Goal: Task Accomplishment & Management: Manage account settings

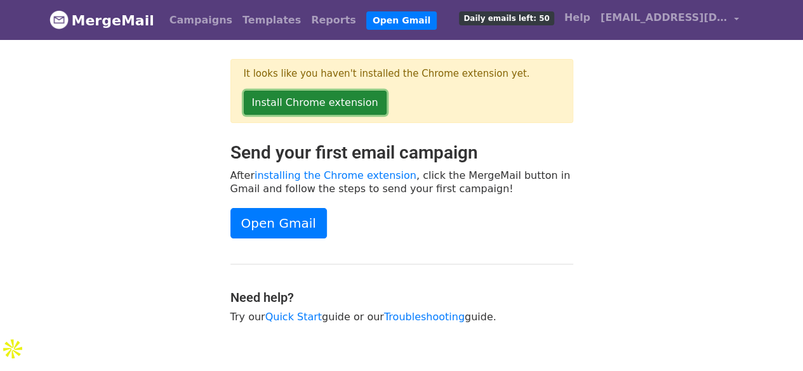
click at [341, 103] on link "Install Chrome extension" at bounding box center [315, 103] width 143 height 24
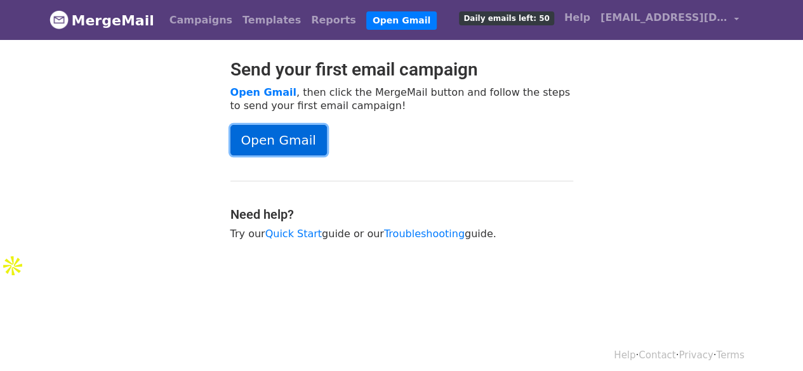
click at [276, 134] on link "Open Gmail" at bounding box center [278, 140] width 96 height 30
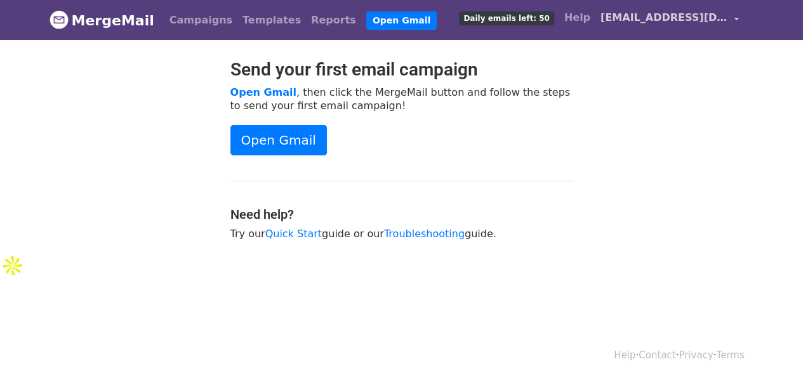
click at [632, 22] on span "[EMAIL_ADDRESS][DOMAIN_NAME]" at bounding box center [663, 17] width 127 height 15
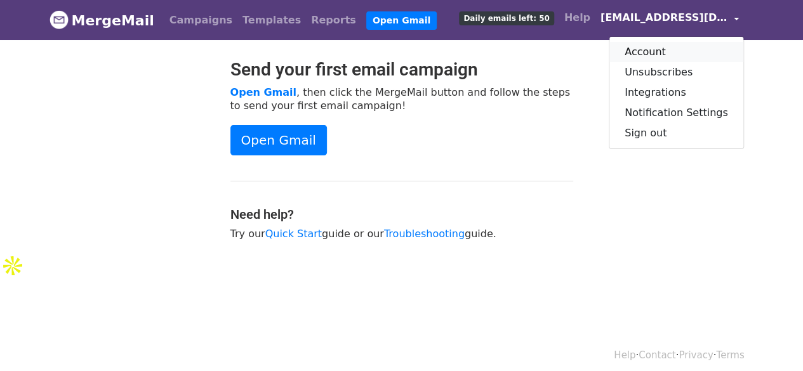
click at [678, 56] on link "Account" at bounding box center [676, 52] width 134 height 20
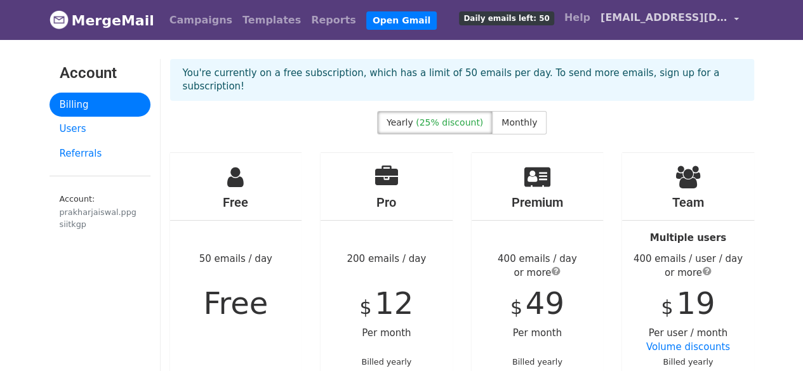
click at [644, 25] on link "[EMAIL_ADDRESS][DOMAIN_NAME]" at bounding box center [669, 20] width 149 height 30
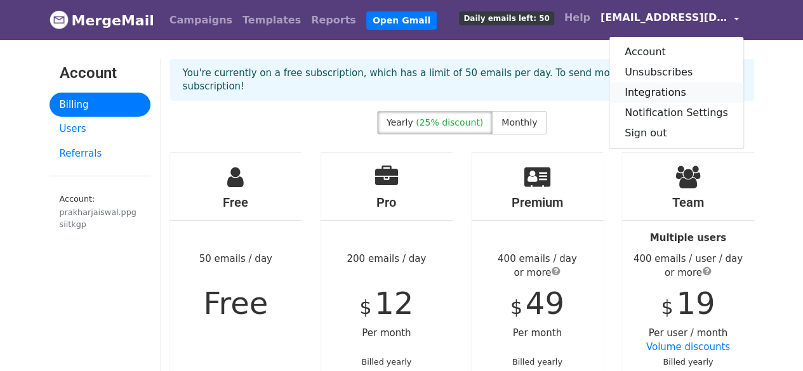
click at [659, 95] on link "Integrations" at bounding box center [676, 93] width 134 height 20
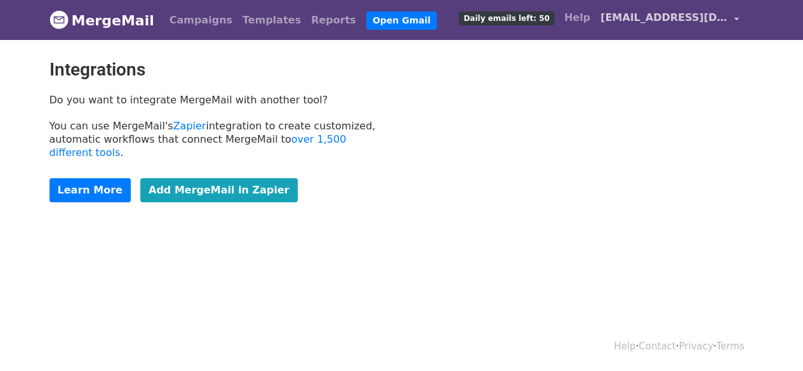
click at [674, 20] on span "[EMAIL_ADDRESS][DOMAIN_NAME]" at bounding box center [663, 17] width 127 height 15
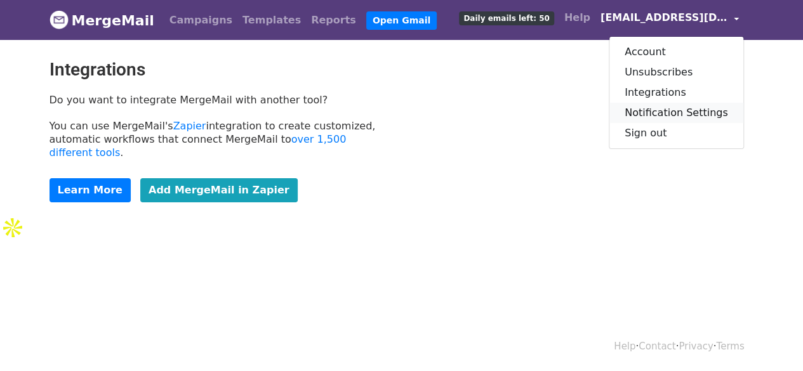
click at [660, 111] on link "Notification Settings" at bounding box center [676, 113] width 134 height 20
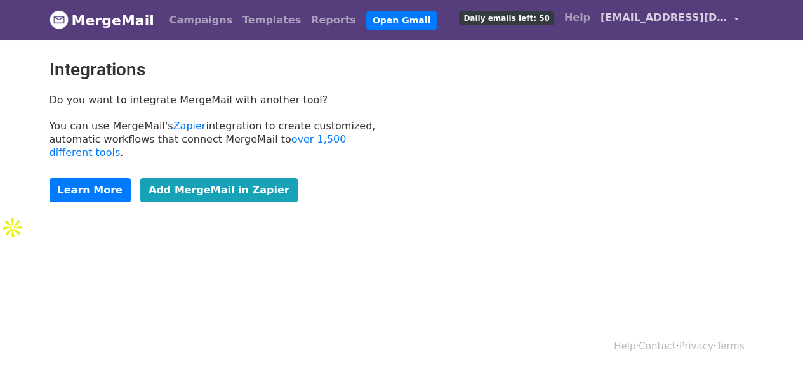
click at [637, 18] on span "[EMAIL_ADDRESS][DOMAIN_NAME]" at bounding box center [663, 17] width 127 height 15
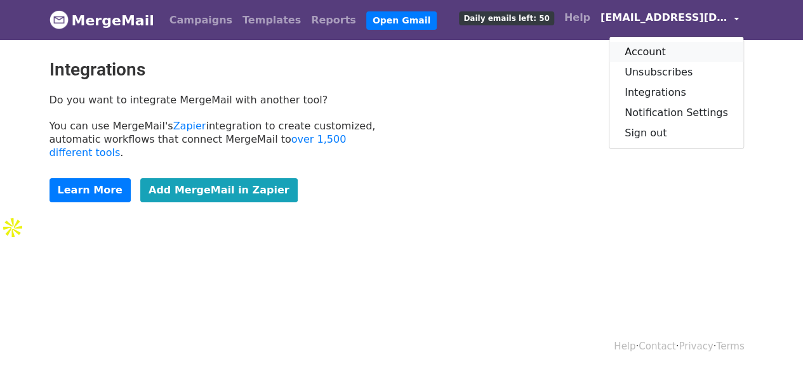
click at [662, 55] on link "Account" at bounding box center [676, 52] width 134 height 20
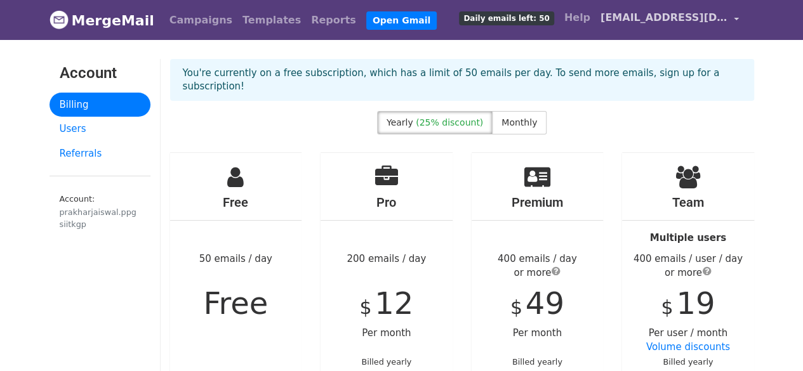
click at [658, 15] on span "[EMAIL_ADDRESS][DOMAIN_NAME]" at bounding box center [663, 17] width 127 height 15
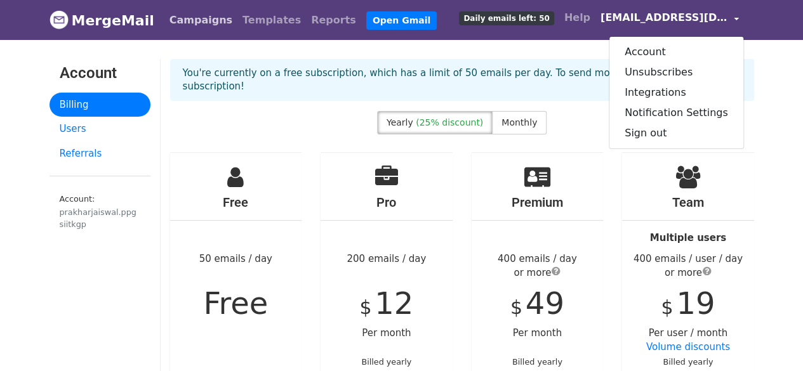
click at [195, 16] on link "Campaigns" at bounding box center [200, 20] width 73 height 25
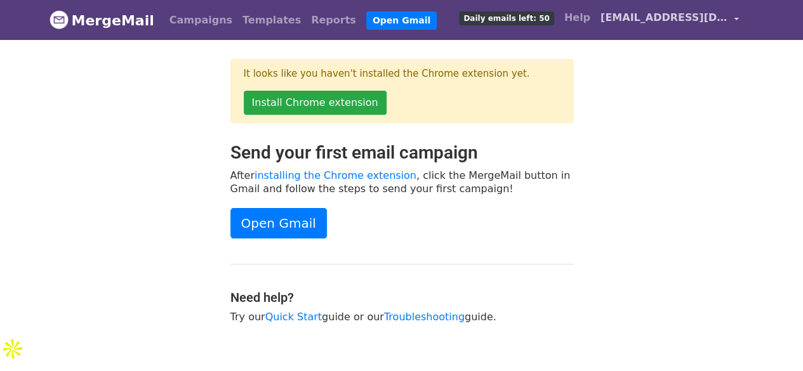
click at [633, 15] on span "[EMAIL_ADDRESS][DOMAIN_NAME]" at bounding box center [663, 17] width 127 height 15
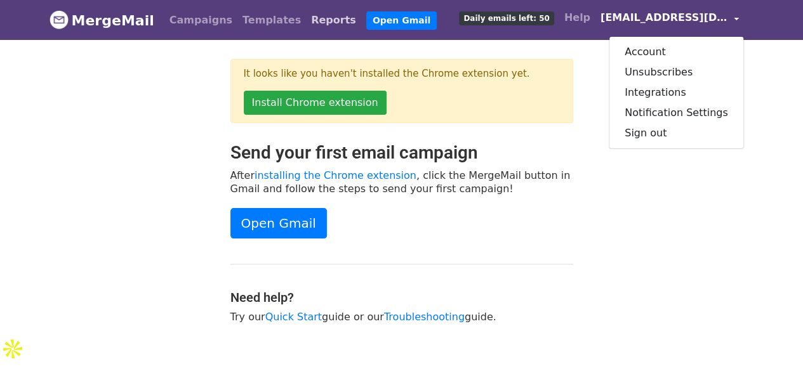
click at [306, 18] on link "Reports" at bounding box center [333, 20] width 55 height 25
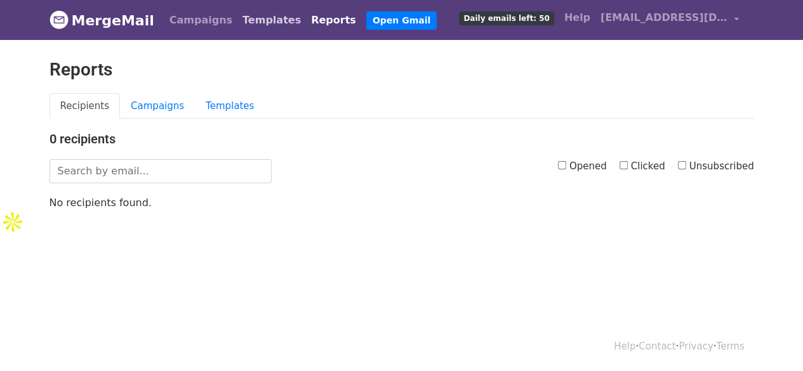
click at [247, 22] on link "Templates" at bounding box center [271, 20] width 69 height 25
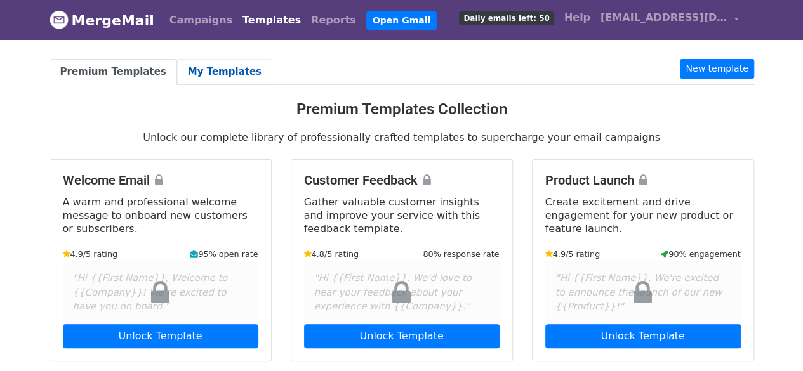
click at [177, 65] on link "My Templates" at bounding box center [224, 72] width 95 height 26
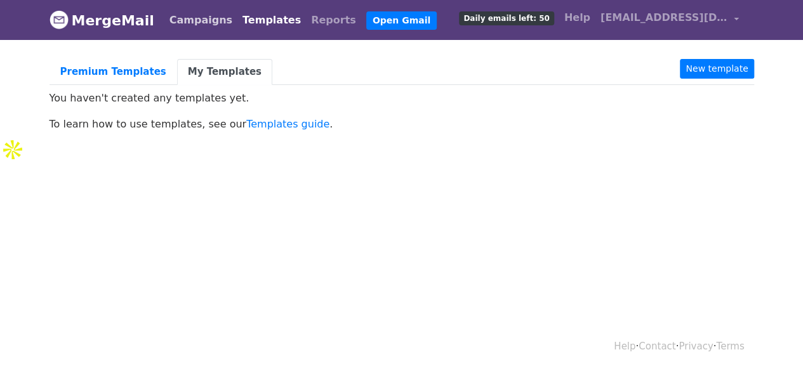
click at [193, 25] on link "Campaigns" at bounding box center [200, 20] width 73 height 25
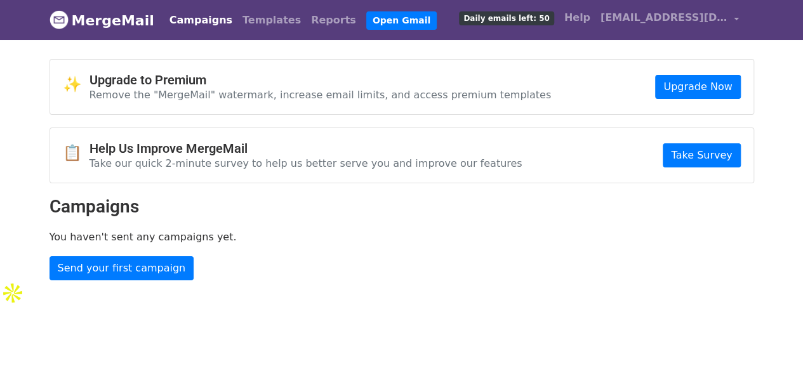
click at [83, 14] on link "MergeMail" at bounding box center [102, 20] width 105 height 27
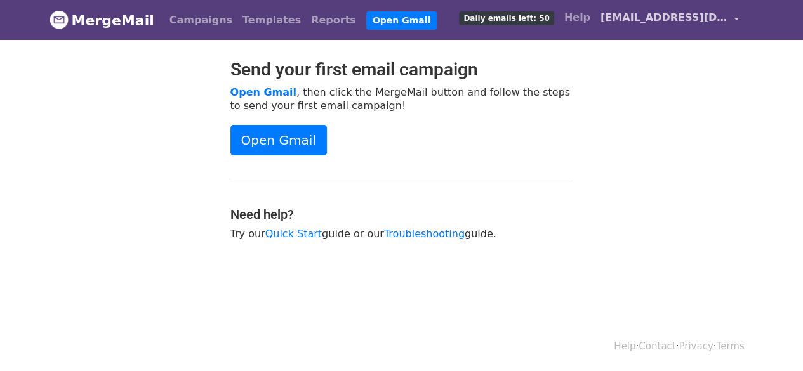
click at [632, 18] on span "[EMAIL_ADDRESS][DOMAIN_NAME]" at bounding box center [663, 17] width 127 height 15
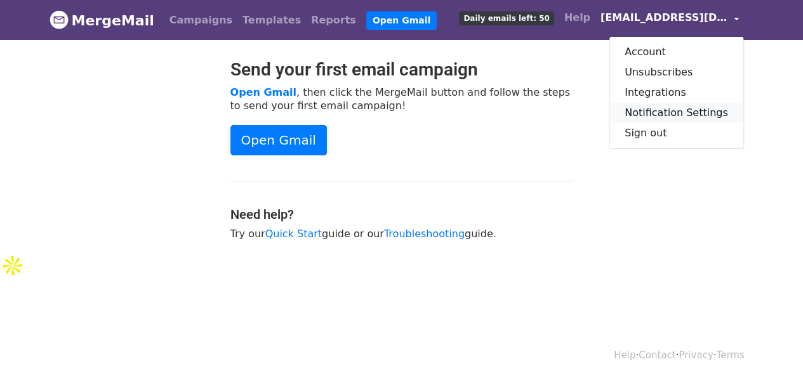
click at [664, 112] on link "Notification Settings" at bounding box center [676, 113] width 134 height 20
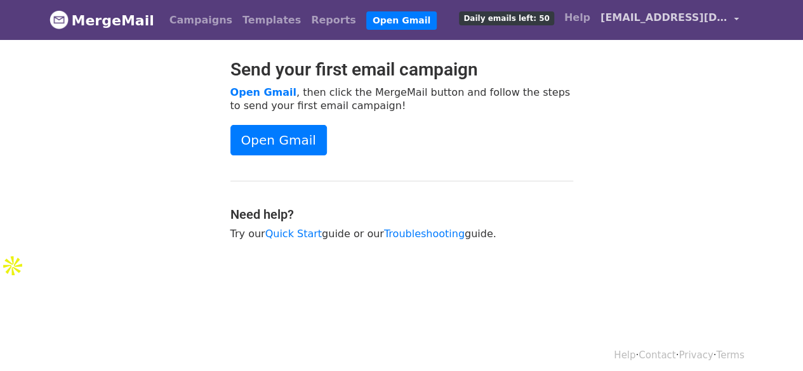
click at [644, 17] on span "[EMAIL_ADDRESS][DOMAIN_NAME]" at bounding box center [663, 17] width 127 height 15
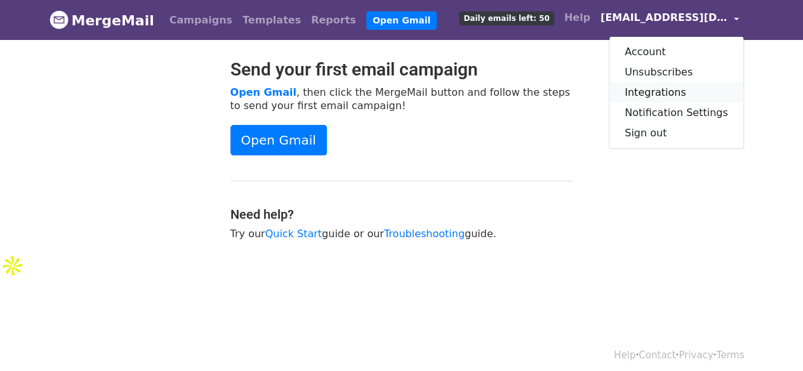
click at [672, 93] on link "Integrations" at bounding box center [676, 93] width 134 height 20
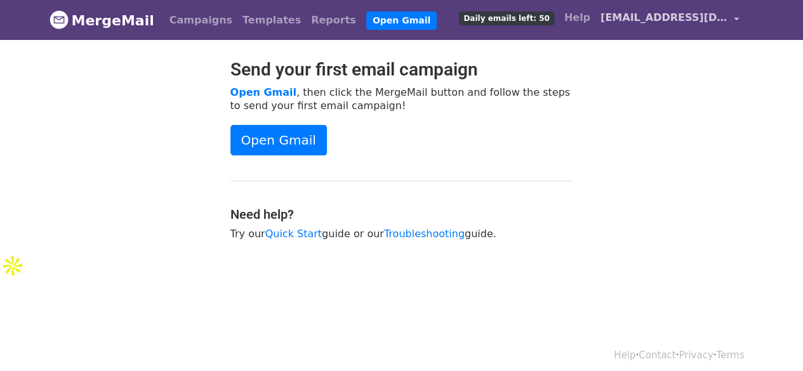
click at [648, 21] on span "[EMAIL_ADDRESS][DOMAIN_NAME]" at bounding box center [663, 17] width 127 height 15
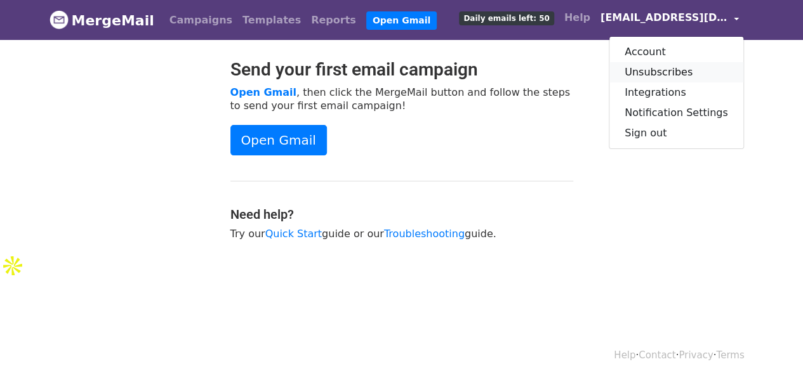
click at [664, 70] on link "Unsubscribes" at bounding box center [676, 72] width 134 height 20
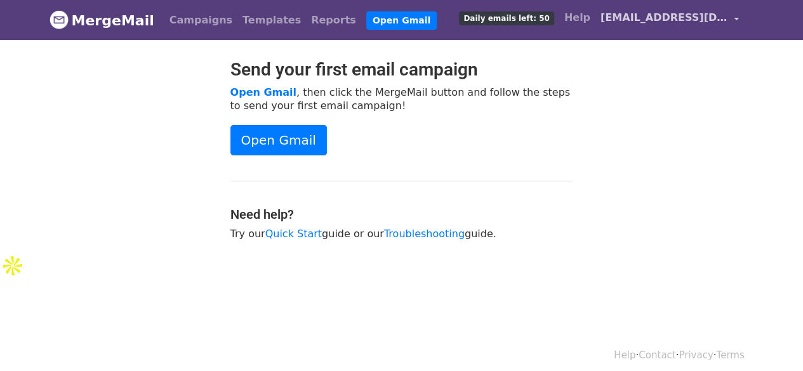
click at [696, 19] on span "[EMAIL_ADDRESS][DOMAIN_NAME]" at bounding box center [663, 17] width 127 height 15
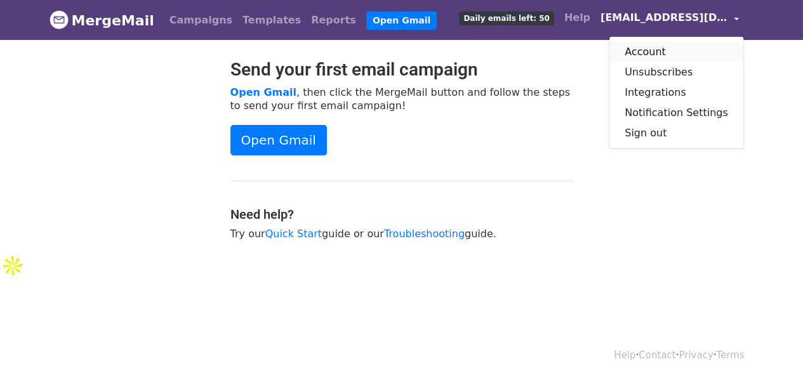
click at [665, 51] on link "Account" at bounding box center [676, 52] width 134 height 20
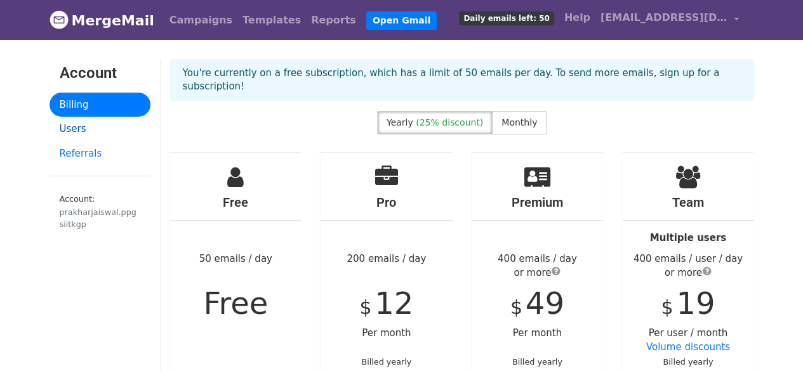
click at [74, 129] on link "Users" at bounding box center [100, 129] width 101 height 25
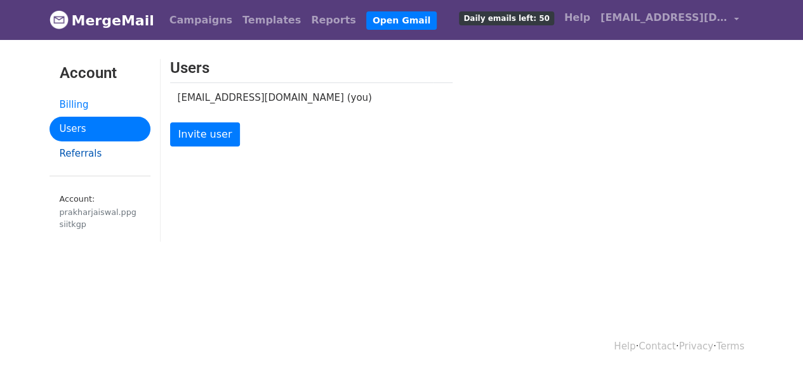
click at [73, 152] on link "Referrals" at bounding box center [100, 154] width 101 height 25
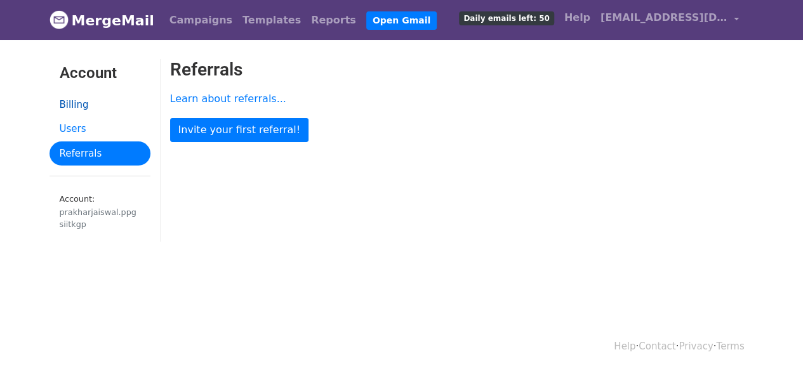
click at [79, 105] on link "Billing" at bounding box center [100, 105] width 101 height 25
